Goal: Complete application form

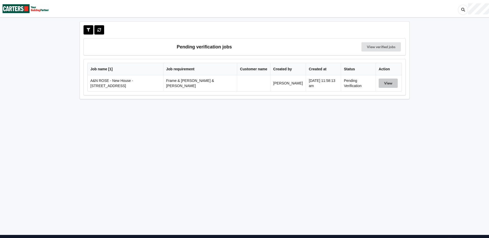
click at [388, 87] on button "View" at bounding box center [388, 83] width 19 height 9
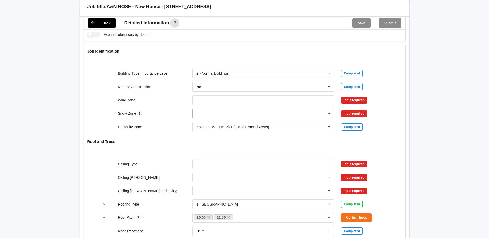
scroll to position [180, 0]
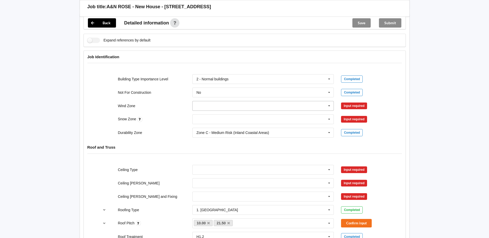
click at [297, 101] on input "text" at bounding box center [263, 105] width 141 height 9
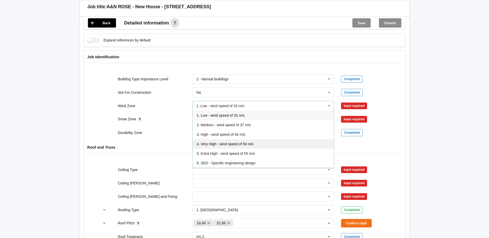
click at [226, 142] on span "4. Very High - wind speed of 50 m/s" at bounding box center [225, 144] width 57 height 4
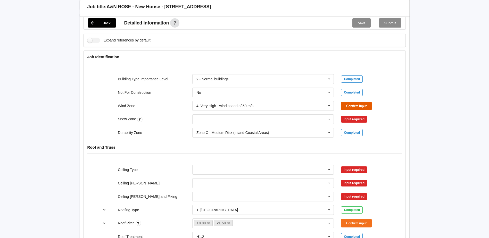
click at [365, 102] on button "Confirm input" at bounding box center [356, 106] width 31 height 9
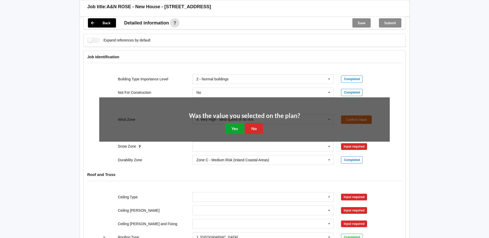
click at [236, 123] on button "Yes" at bounding box center [234, 128] width 19 height 11
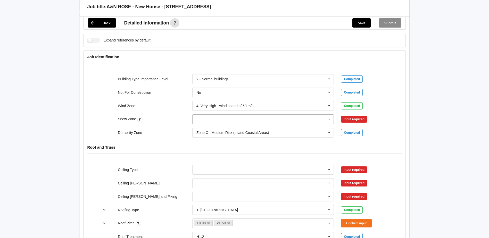
click at [213, 115] on input "text" at bounding box center [263, 119] width 141 height 9
click at [203, 134] on div "N1" at bounding box center [263, 139] width 141 height 10
click at [354, 115] on button "Confirm input" at bounding box center [356, 119] width 31 height 9
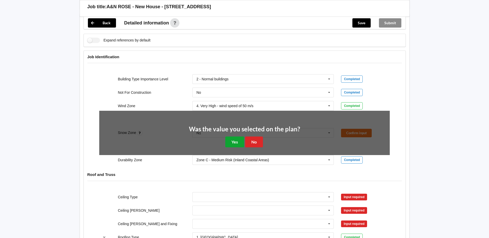
click at [236, 137] on button "Yes" at bounding box center [234, 142] width 19 height 11
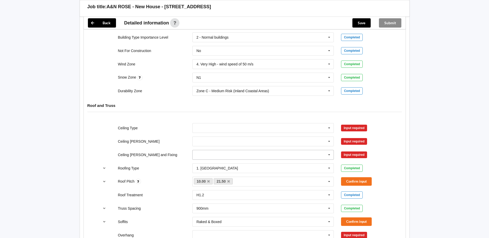
scroll to position [232, 0]
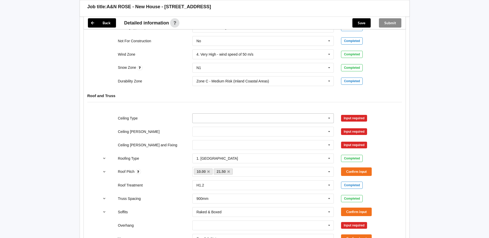
click at [253, 114] on input "text" at bounding box center [263, 118] width 141 height 9
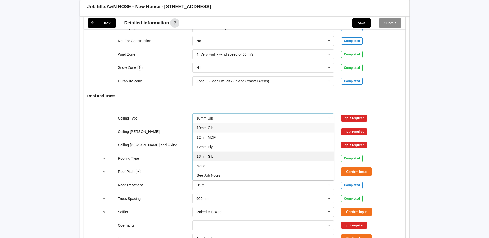
click at [235, 152] on div "13mm Gib" at bounding box center [263, 157] width 141 height 10
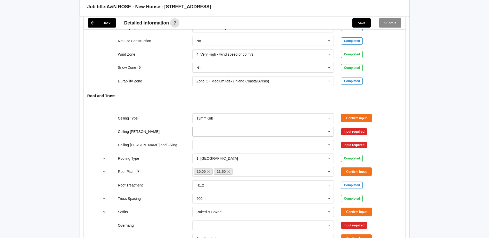
click at [213, 127] on input "text" at bounding box center [263, 131] width 141 height 9
click at [216, 146] on div "450mm" at bounding box center [263, 151] width 141 height 10
click at [350, 114] on button "Confirm input" at bounding box center [356, 118] width 31 height 9
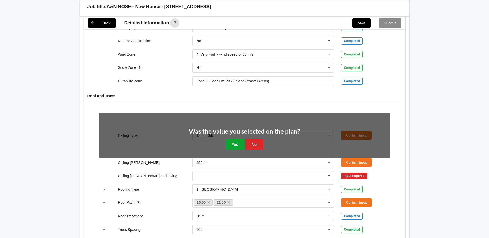
click at [237, 139] on button "Yes" at bounding box center [234, 144] width 19 height 11
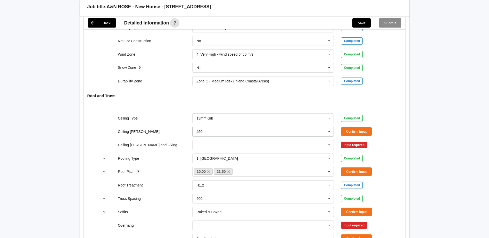
click at [292, 128] on input "text" at bounding box center [263, 131] width 141 height 9
click at [293, 128] on input "text" at bounding box center [263, 131] width 141 height 9
drag, startPoint x: 225, startPoint y: 145, endPoint x: 241, endPoint y: 136, distance: 17.8
click at [225, 146] on div "450mm" at bounding box center [263, 151] width 141 height 10
click at [369, 127] on button "Confirm input" at bounding box center [356, 131] width 31 height 9
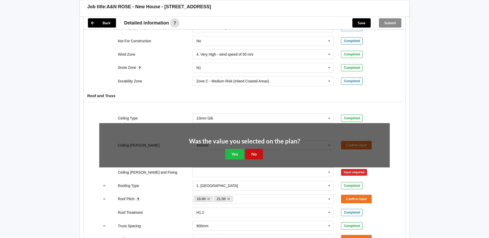
click at [254, 149] on button "No" at bounding box center [254, 154] width 18 height 11
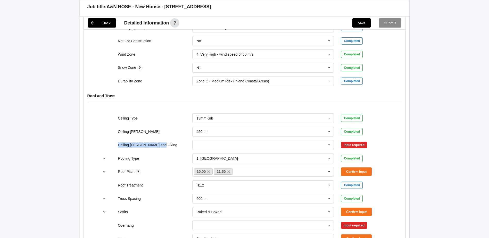
drag, startPoint x: 116, startPoint y: 141, endPoint x: 162, endPoint y: 142, distance: 45.6
click at [162, 143] on div "Ceiling [PERSON_NAME] and Fixing" at bounding box center [151, 145] width 75 height 5
drag, startPoint x: 162, startPoint y: 142, endPoint x: 113, endPoint y: 140, distance: 49.3
click at [153, 143] on div "Ceiling [PERSON_NAME] and Fixing" at bounding box center [151, 145] width 75 height 5
click at [250, 141] on input "text" at bounding box center [263, 145] width 141 height 9
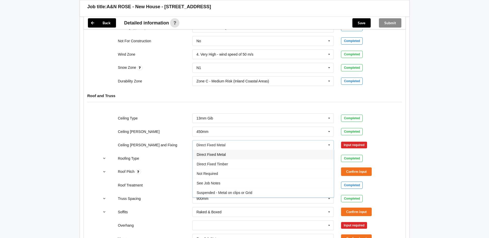
click at [247, 153] on div "Direct Fixed Metal" at bounding box center [263, 155] width 141 height 10
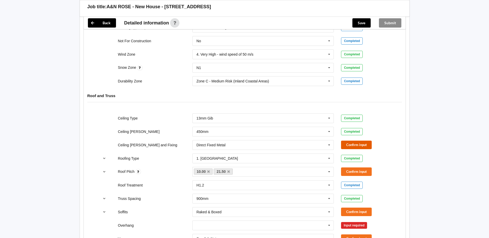
click at [368, 141] on button "Confirm input" at bounding box center [356, 145] width 31 height 9
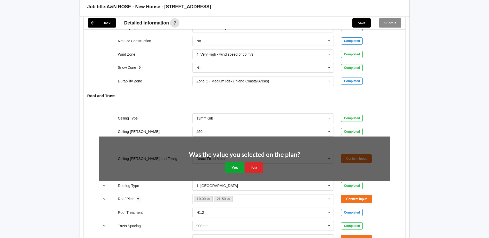
click at [235, 162] on button "Yes" at bounding box center [234, 167] width 19 height 11
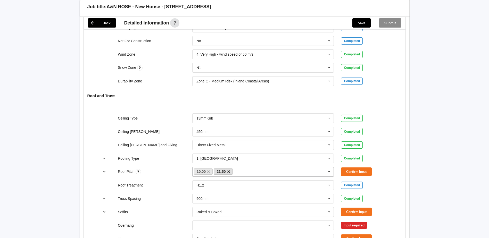
click at [229, 170] on icon at bounding box center [228, 171] width 3 height 3
click at [357, 168] on button "Confirm input" at bounding box center [356, 172] width 31 height 9
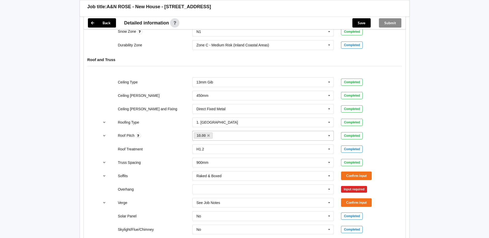
scroll to position [284, 0]
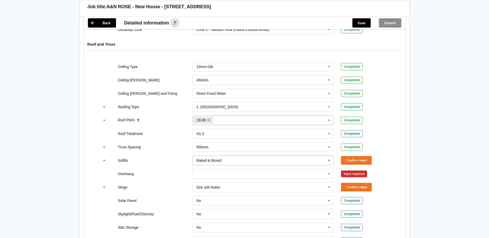
click at [287, 160] on input "text" at bounding box center [263, 160] width 141 height 9
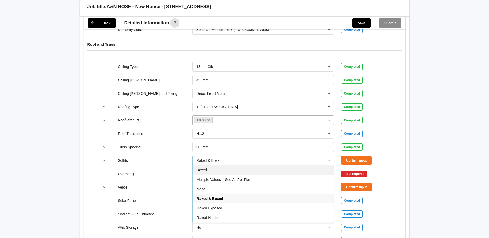
click at [211, 165] on div "Boxed" at bounding box center [263, 170] width 141 height 10
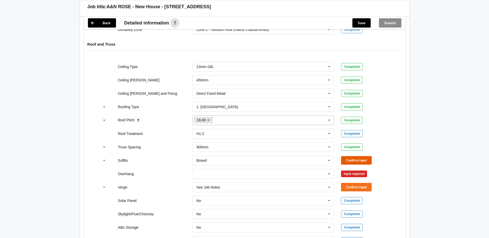
click at [358, 156] on button "Confirm input" at bounding box center [356, 160] width 31 height 9
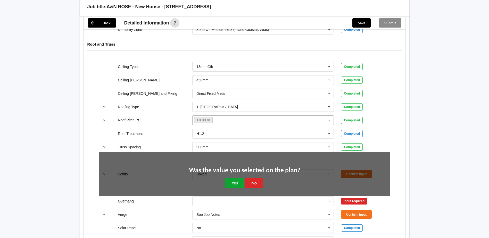
click at [238, 178] on button "Yes" at bounding box center [234, 183] width 19 height 11
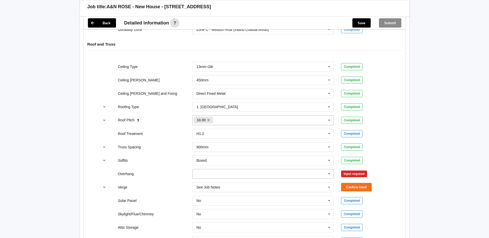
click at [246, 172] on input "text" at bounding box center [263, 173] width 141 height 9
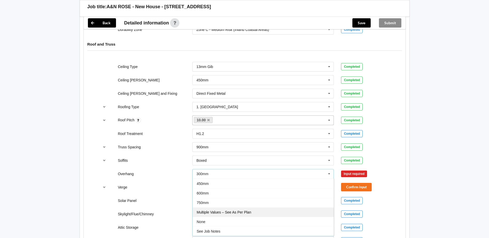
click at [226, 208] on div "Multiple Values – See As Per Plan" at bounding box center [263, 213] width 141 height 10
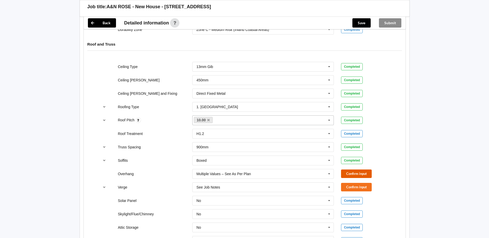
click at [348, 170] on button "Confirm input" at bounding box center [356, 174] width 31 height 9
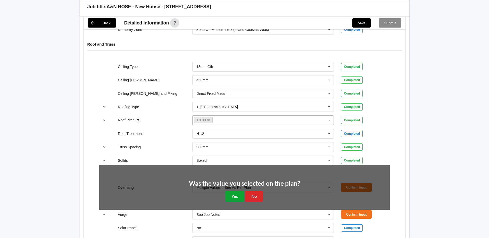
click at [234, 193] on button "Yes" at bounding box center [234, 196] width 19 height 11
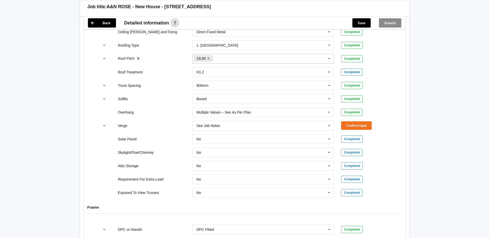
scroll to position [343, 0]
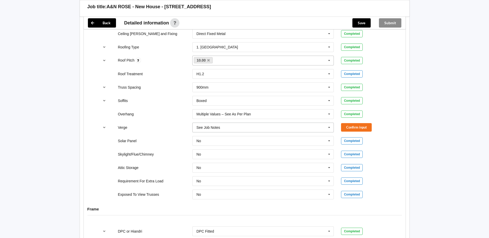
click at [255, 123] on input "text" at bounding box center [263, 127] width 141 height 9
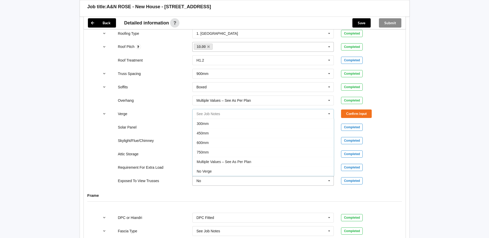
scroll to position [369, 0]
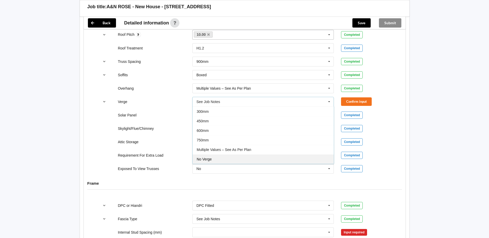
click at [212, 154] on div "No Verge" at bounding box center [263, 159] width 141 height 10
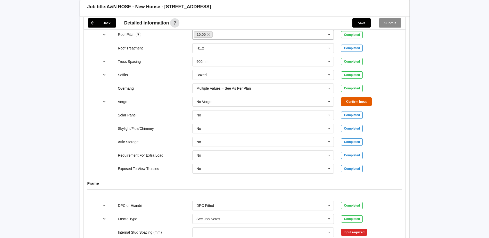
click at [356, 98] on button "Confirm input" at bounding box center [356, 101] width 31 height 9
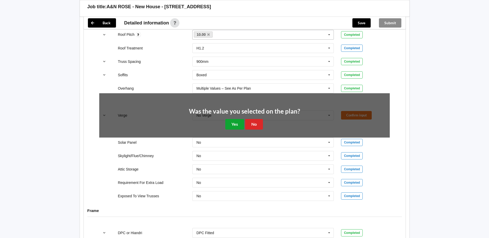
click at [238, 119] on button "Yes" at bounding box center [234, 124] width 19 height 11
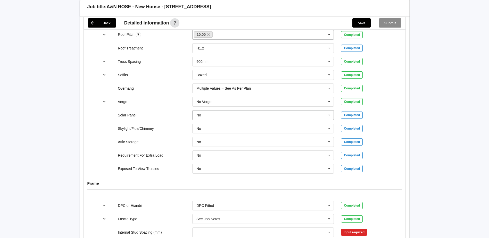
click at [221, 111] on input "text" at bounding box center [263, 115] width 141 height 9
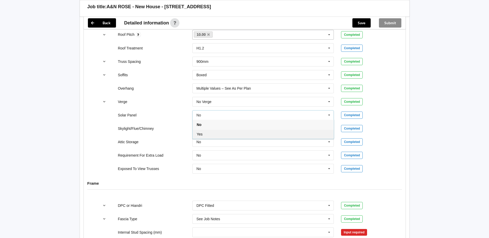
click at [214, 129] on div "Yes" at bounding box center [263, 134] width 141 height 10
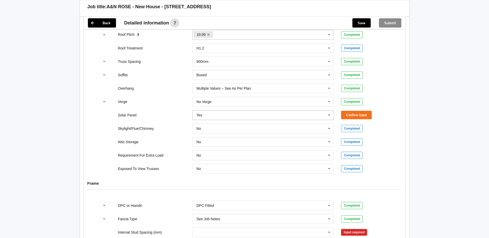
click at [253, 111] on input "text" at bounding box center [263, 115] width 141 height 9
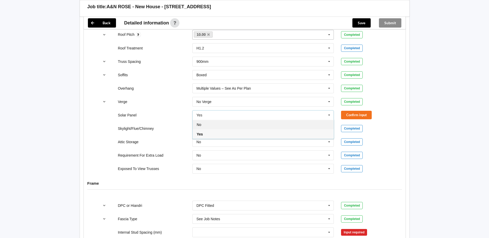
click at [216, 120] on div "No" at bounding box center [263, 125] width 141 height 10
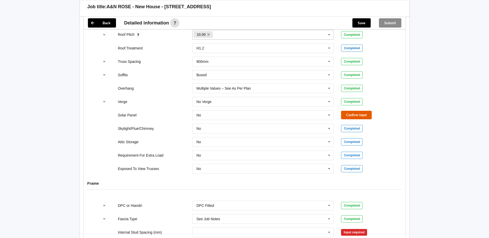
click at [356, 112] on button "Confirm input" at bounding box center [356, 115] width 31 height 9
click at [214, 124] on input "text" at bounding box center [263, 128] width 141 height 9
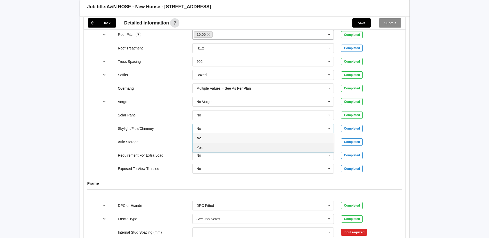
click at [214, 143] on div "Yes" at bounding box center [263, 148] width 141 height 10
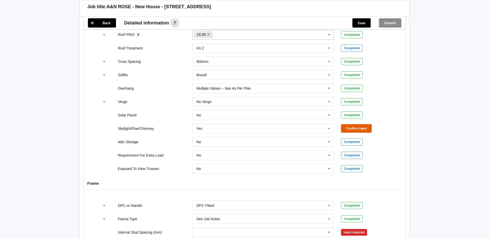
click at [364, 124] on button "Confirm input" at bounding box center [356, 128] width 31 height 9
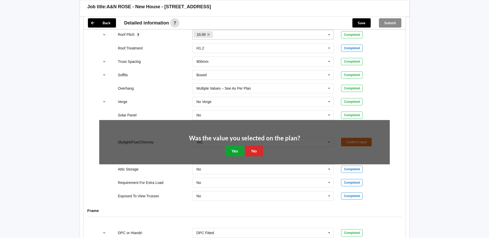
click at [235, 146] on button "Yes" at bounding box center [234, 151] width 19 height 11
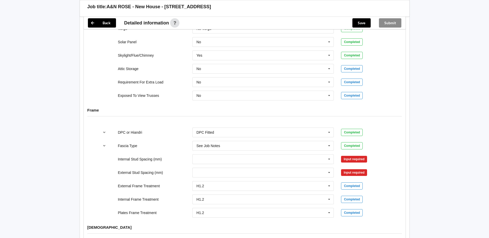
scroll to position [442, 0]
click at [229, 155] on input "text" at bounding box center [263, 159] width 141 height 9
drag, startPoint x: 242, startPoint y: 209, endPoint x: 258, endPoint y: 197, distance: 20.5
click at [242, 212] on div "Multiple Values – See As Per Plan" at bounding box center [263, 217] width 141 height 10
click at [275, 168] on input "text" at bounding box center [263, 172] width 141 height 9
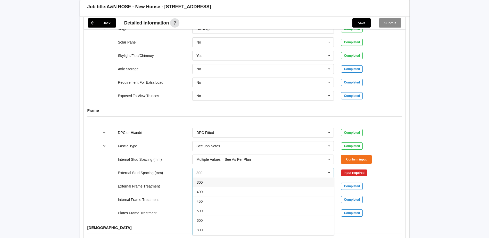
scroll to position [28, 0]
click at [276, 209] on div "Multiple Values – See As Per Plan" at bounding box center [263, 212] width 141 height 10
click at [354, 155] on button "Confirm input" at bounding box center [356, 159] width 31 height 9
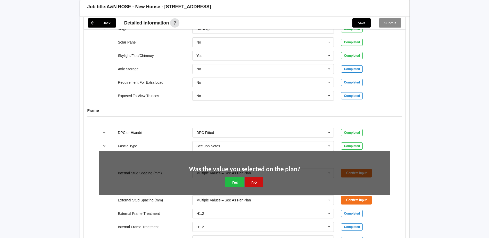
click at [252, 177] on button "No" at bounding box center [254, 182] width 18 height 11
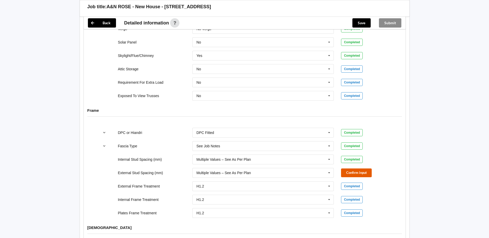
click at [349, 169] on button "Confirm input" at bounding box center [356, 173] width 31 height 9
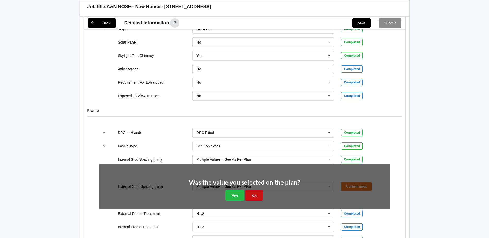
click at [254, 190] on button "No" at bounding box center [254, 195] width 18 height 11
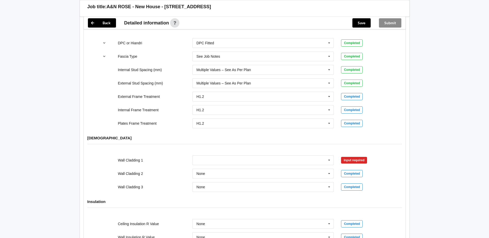
scroll to position [545, 0]
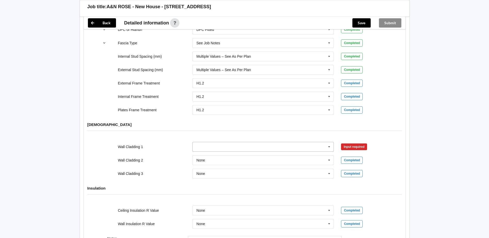
click at [333, 142] on icon at bounding box center [329, 147] width 8 height 10
click at [237, 165] on div "See Job Notes" at bounding box center [263, 170] width 141 height 10
click at [368, 143] on button "Confirm input" at bounding box center [356, 147] width 31 height 9
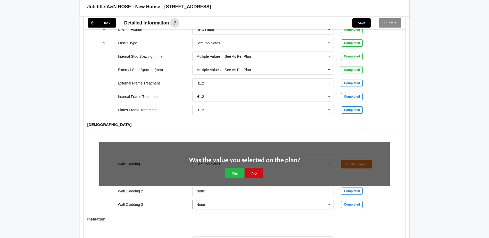
click at [252, 168] on button "No" at bounding box center [254, 173] width 18 height 11
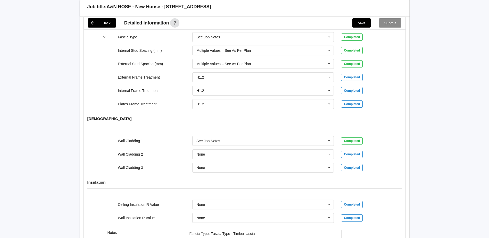
scroll to position [623, 0]
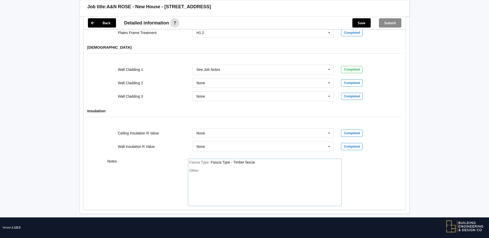
click at [213, 162] on div "Fascia Type : Fascia Type - Timber fascia Other:" at bounding box center [265, 182] width 154 height 47
click at [257, 162] on div "Fascia Type : Fascia Type - Timber fascia Other: CLADDING: Plaster, 160mm cover…" at bounding box center [265, 182] width 154 height 47
click at [264, 160] on div "Fascia Type : Fascia Type - Timber fascia" at bounding box center [264, 162] width 151 height 5
click at [265, 160] on div "Fascia Type : Fascia Type - Timber fascia" at bounding box center [264, 162] width 151 height 5
drag, startPoint x: 310, startPoint y: 164, endPoint x: 322, endPoint y: 166, distance: 11.4
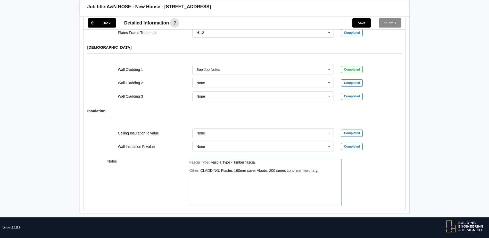
click at [311, 169] on div "CLADDING: Plaster, 160mm cover Abodo, 200 series concrete masonary." at bounding box center [259, 171] width 118 height 4
click at [322, 169] on div "Other: CLADDING: Plaster, 160mm cover Abodo, 200 series concrete masonary." at bounding box center [264, 187] width 151 height 36
click at [216, 130] on input "text" at bounding box center [263, 133] width 141 height 9
click at [214, 155] on div "R3.6" at bounding box center [263, 160] width 141 height 10
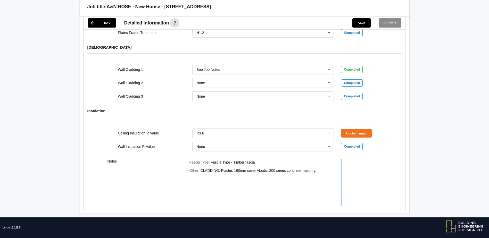
click at [324, 169] on div "Other: CLADDING: Plaster, 160mm cover Abodo, 200 series concrete masonry." at bounding box center [264, 187] width 151 height 36
click at [205, 170] on div "CLADDING: Plaster, 160mm cover Abodo, 200 series concrete masonry. Insualtion R…" at bounding box center [252, 173] width 127 height 9
click at [253, 170] on div "Other: CLADDING: Plaster, 160mm cover Abodo, 200 series concrete masonry. Insua…" at bounding box center [264, 187] width 151 height 36
click at [269, 171] on div "Other: CLADDING: Plaster, 160mm cover Abodo, 200 series concrete masonry. Insua…" at bounding box center [264, 187] width 151 height 36
click at [263, 171] on div "Other: CLADDING: Plaster, 160mm cover Abodo, 200 series concrete masonry. Insua…" at bounding box center [264, 187] width 151 height 36
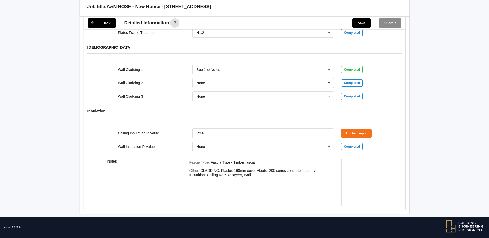
click at [252, 170] on div "Other: CLADDING: Plaster, 160mm cover Abodo, 200 series concrete masonry. Insua…" at bounding box center [264, 187] width 151 height 36
click at [252, 170] on div "CLADDING: Plaster, 160mm cover Abodo, 200 series concrete masonry. Insualtion: …" at bounding box center [252, 173] width 127 height 9
click at [226, 170] on div "CLADDING: Plaster, 160mm cover Abodo, 200 series concrete masonry. Insualtion: …" at bounding box center [252, 173] width 127 height 9
click at [221, 171] on div "CLADDING: Plaster, 160mm cover Abodo, 200 series concrete masonry. Insualtion: …" at bounding box center [252, 173] width 127 height 9
drag, startPoint x: 226, startPoint y: 169, endPoint x: 220, endPoint y: 171, distance: 6.7
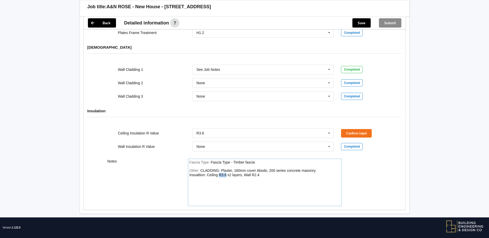
click at [220, 171] on div "CLADDING: Plaster, 160mm cover Abodo, 200 series concrete masonry. Insualtion: …" at bounding box center [252, 173] width 127 height 9
click at [283, 172] on div "Other: CLADDING: Plaster, 160mm cover Abodo, 200 series concrete masonry. Insua…" at bounding box center [264, 187] width 151 height 36
click at [200, 169] on div "Other: CLADDING: Plaster, 160mm cover Abodo, 200 series concrete masonry. Insua…" at bounding box center [264, 187] width 151 height 36
click at [267, 174] on div "Other: CLADDING: Plaster, 160mm cover Insulation, 200 series concrete masonry. …" at bounding box center [264, 187] width 151 height 36
click at [280, 172] on div "Other: CLADDING: Plaster, 160mm cover Insulation, 200 series concrete masonry. …" at bounding box center [264, 187] width 151 height 36
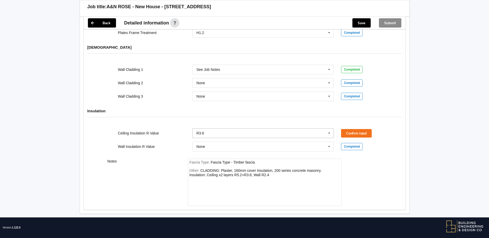
click at [247, 129] on input "text" at bounding box center [263, 133] width 141 height 9
drag, startPoint x: 179, startPoint y: 128, endPoint x: 185, endPoint y: 127, distance: 6.7
click at [178, 131] on div "Ceiling Insulation R Value" at bounding box center [151, 133] width 75 height 5
drag, startPoint x: 207, startPoint y: 128, endPoint x: 213, endPoint y: 127, distance: 6.5
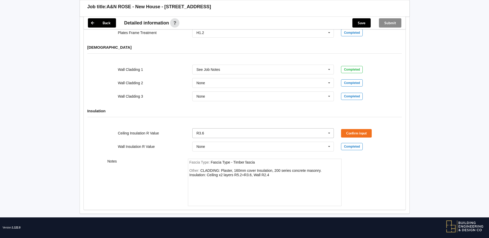
click at [208, 129] on input "text" at bounding box center [263, 133] width 141 height 9
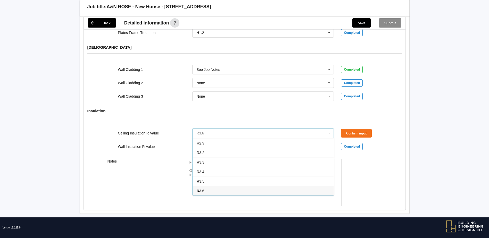
scroll to position [181, 0]
click at [226, 167] on div "R5.2" at bounding box center [263, 172] width 141 height 10
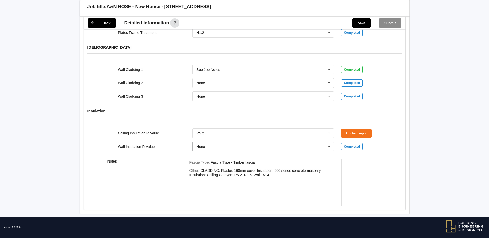
click at [227, 142] on input "text" at bounding box center [263, 146] width 141 height 9
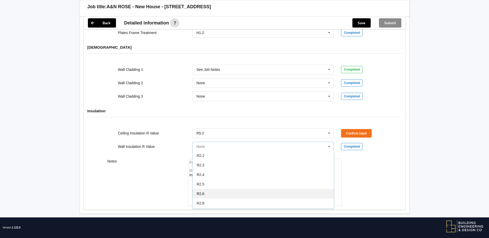
scroll to position [103, 0]
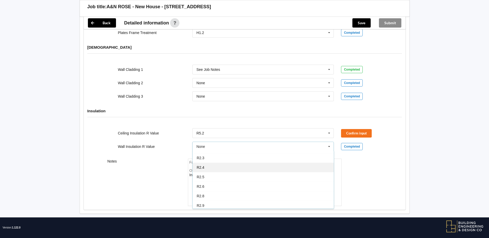
click at [227, 163] on div "R2.4" at bounding box center [263, 168] width 141 height 10
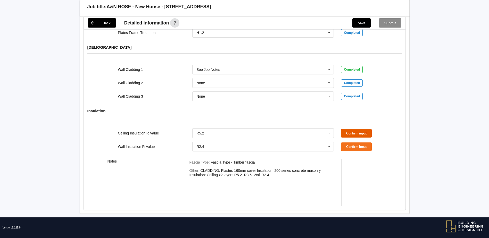
click at [357, 129] on button "Confirm input" at bounding box center [356, 133] width 31 height 9
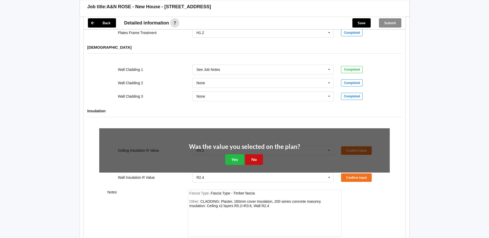
click at [258, 154] on button "No" at bounding box center [254, 159] width 18 height 11
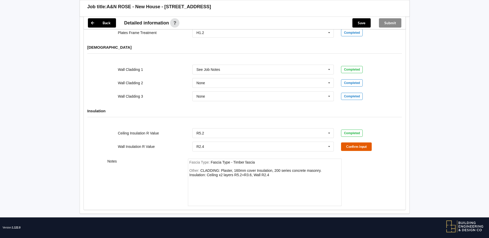
click at [347, 143] on button "Confirm input" at bounding box center [356, 147] width 31 height 9
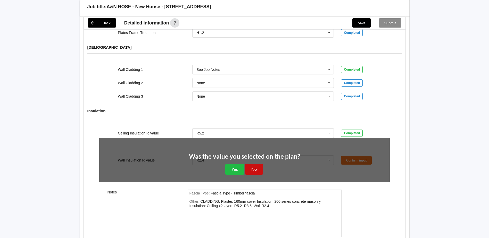
click at [255, 165] on button "No" at bounding box center [254, 169] width 18 height 11
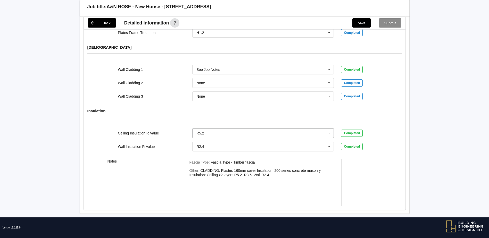
click at [213, 129] on input "text" at bounding box center [263, 133] width 141 height 9
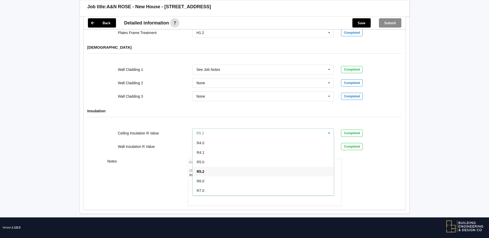
click at [213, 129] on input "text" at bounding box center [263, 133] width 141 height 9
click at [179, 131] on div "Ceiling Insulation R Value" at bounding box center [151, 133] width 75 height 5
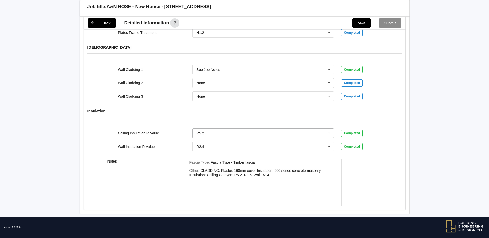
click at [211, 129] on input "text" at bounding box center [263, 133] width 141 height 9
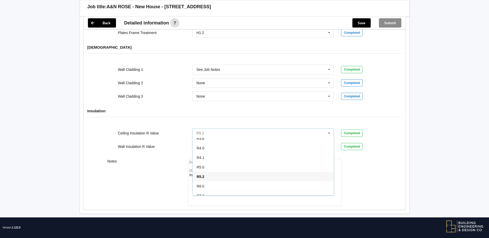
scroll to position [181, 0]
click at [212, 187] on div "R7.0" at bounding box center [263, 191] width 141 height 10
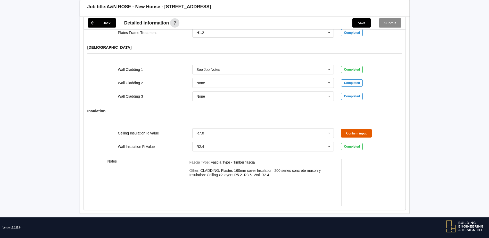
click at [350, 130] on button "Confirm input" at bounding box center [356, 133] width 31 height 9
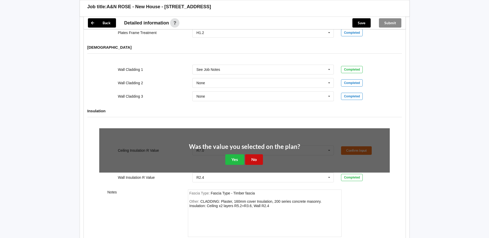
click at [251, 154] on button "No" at bounding box center [254, 159] width 18 height 11
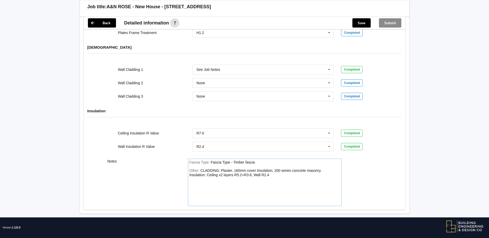
click at [236, 171] on div "CLADDING: Plaster, 160mm cover Insulation, 200 series concrete masonry. Insulat…" at bounding box center [255, 173] width 132 height 9
click at [247, 171] on div "CLADDING: Plaster, 160mm cover Insulation, 200 series concrete masonry. Insulat…" at bounding box center [255, 173] width 132 height 9
click at [279, 170] on div "Other: CLADDING: Plaster, 160mm cover Insulation, 200 series concrete masonry. …" at bounding box center [264, 187] width 151 height 36
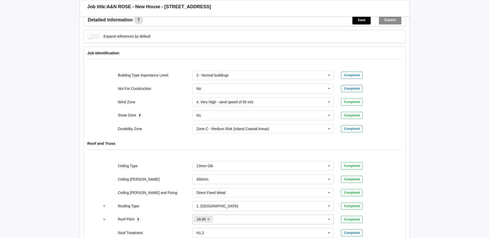
scroll to position [0, 0]
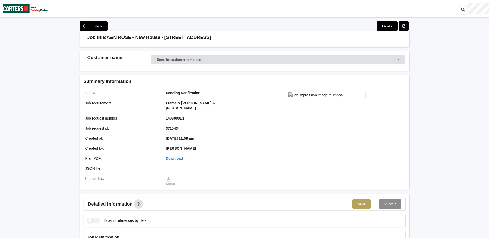
click at [359, 200] on button "Save" at bounding box center [361, 204] width 18 height 9
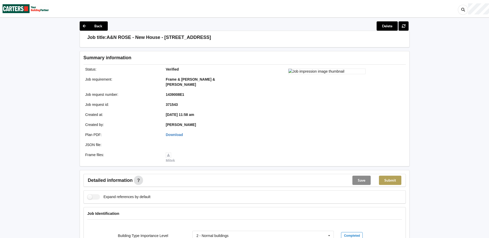
click at [391, 176] on button "Submit" at bounding box center [390, 180] width 22 height 9
